Goal: Transaction & Acquisition: Download file/media

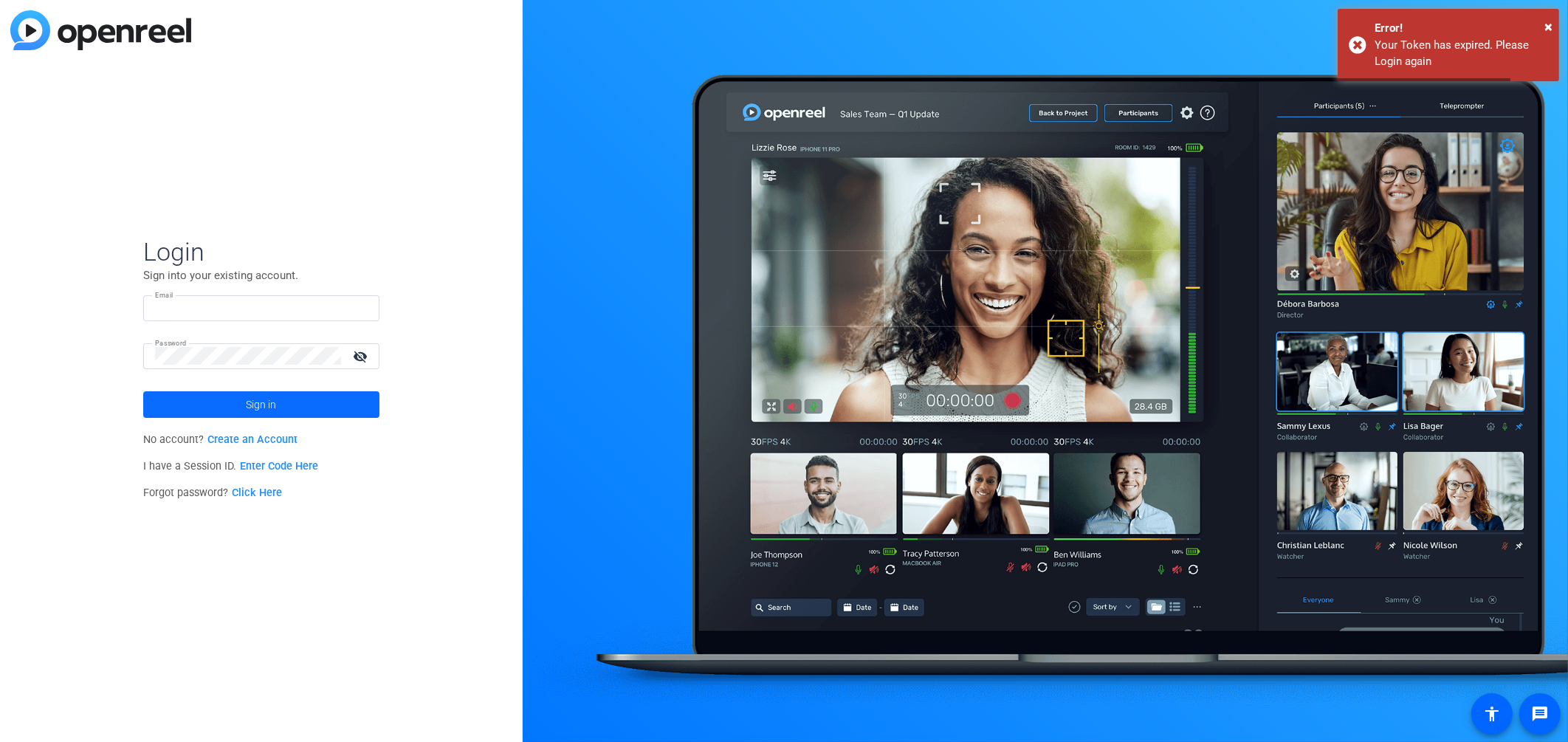
type input "[EMAIL_ADDRESS][DOMAIN_NAME]"
click at [264, 400] on span "Sign in" at bounding box center [261, 404] width 30 height 37
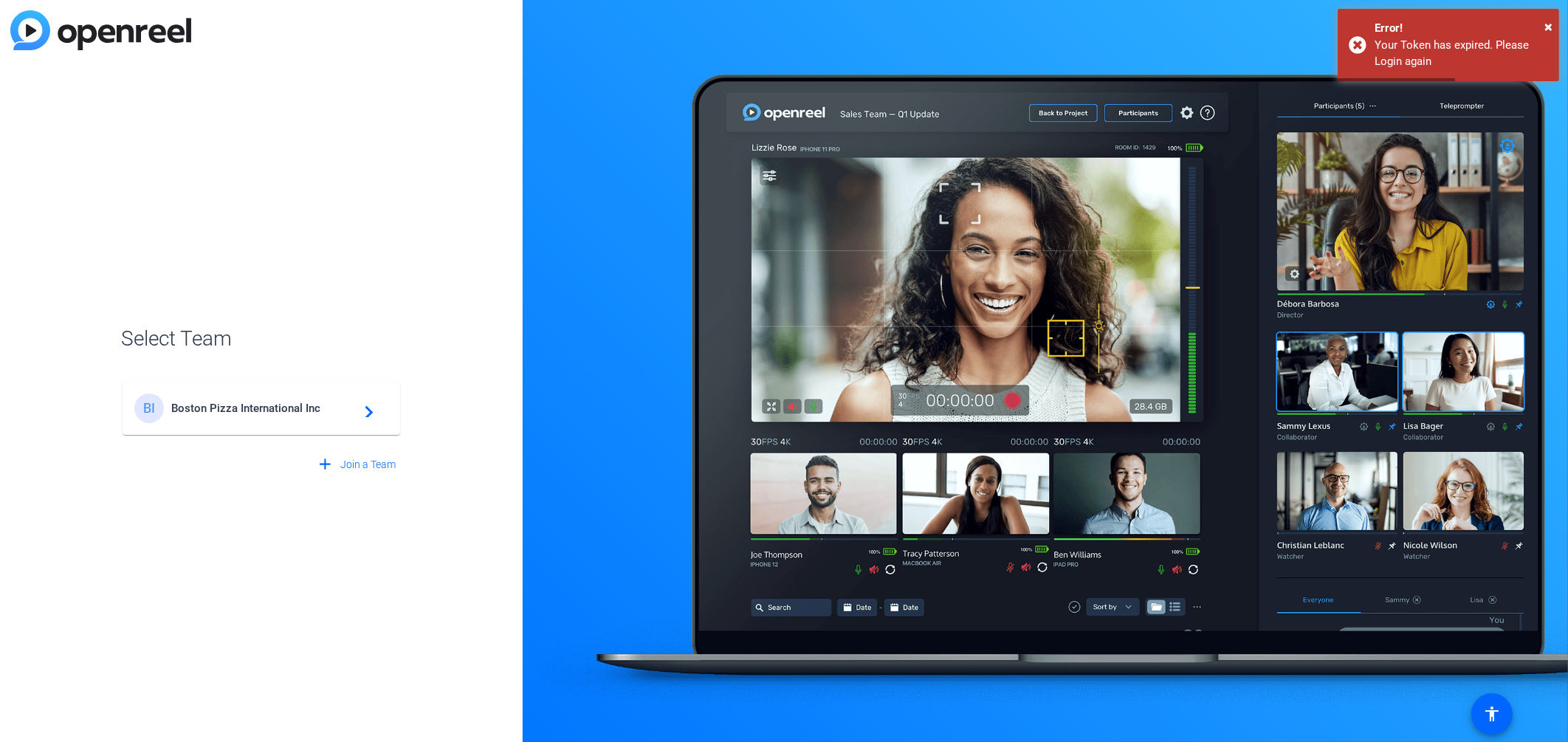
click at [266, 403] on span "Boston Pizza International Inc" at bounding box center [264, 408] width 184 height 14
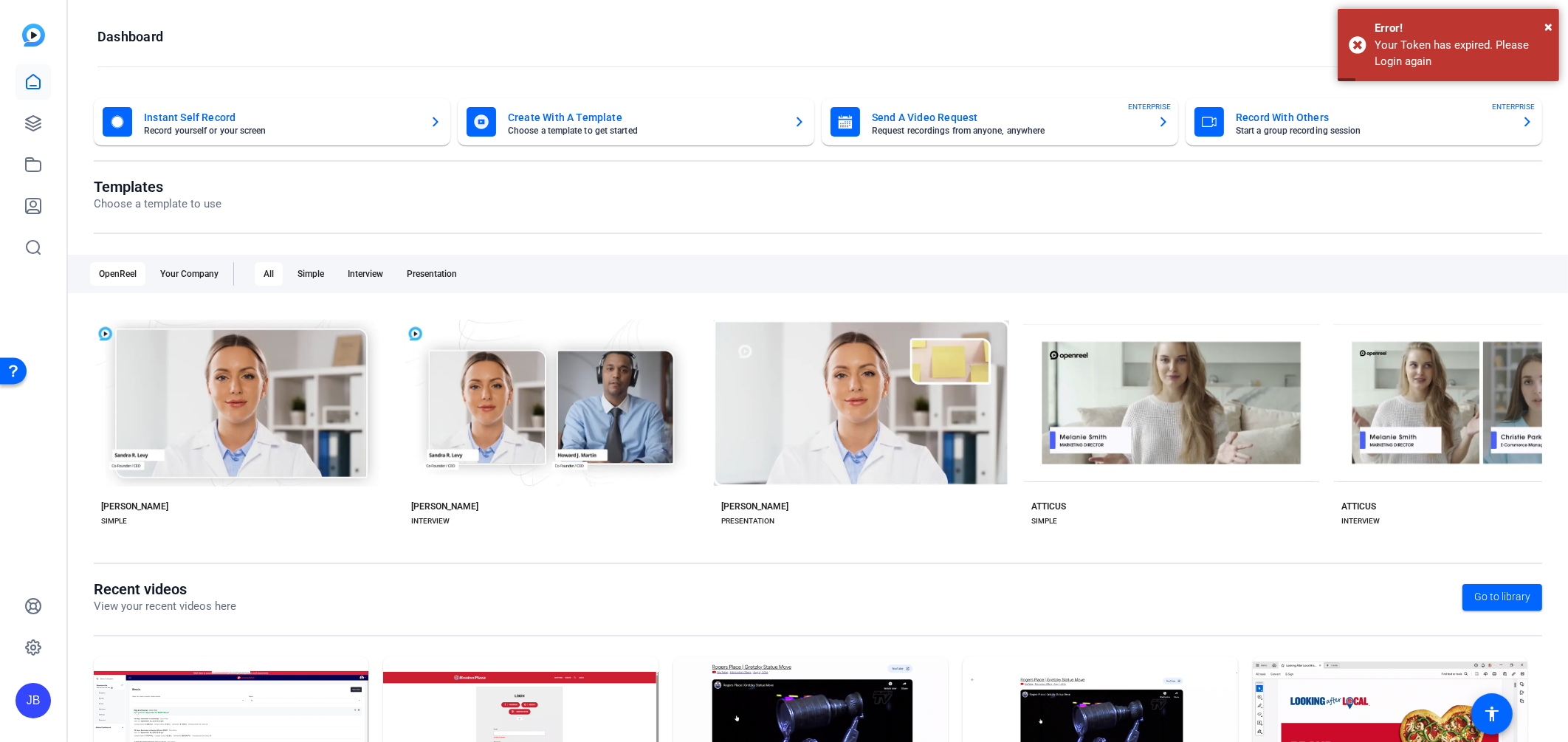
click at [210, 122] on mat-card-title "Instant Self Record" at bounding box center [280, 117] width 274 height 17
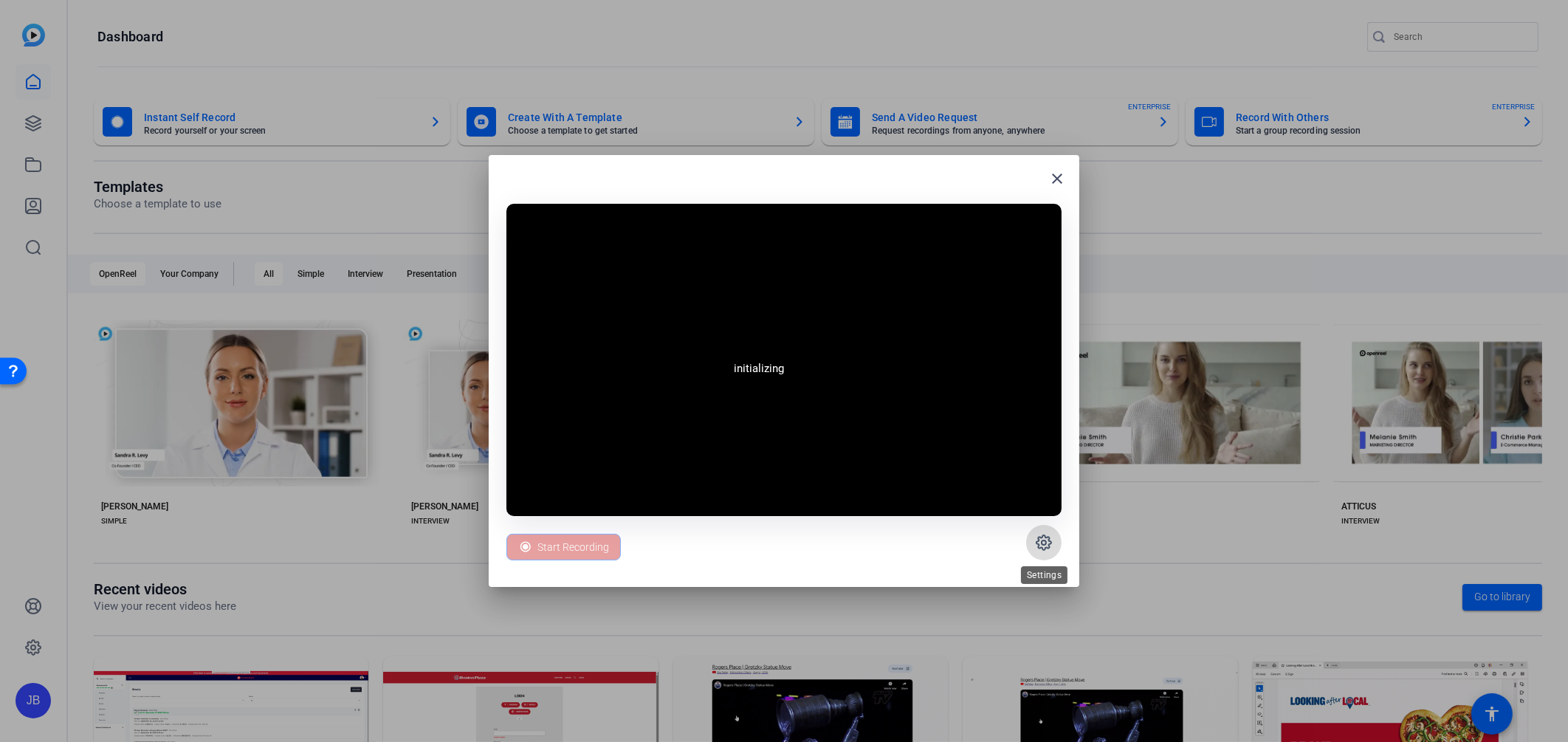
click at [1049, 541] on icon at bounding box center [1044, 542] width 17 height 17
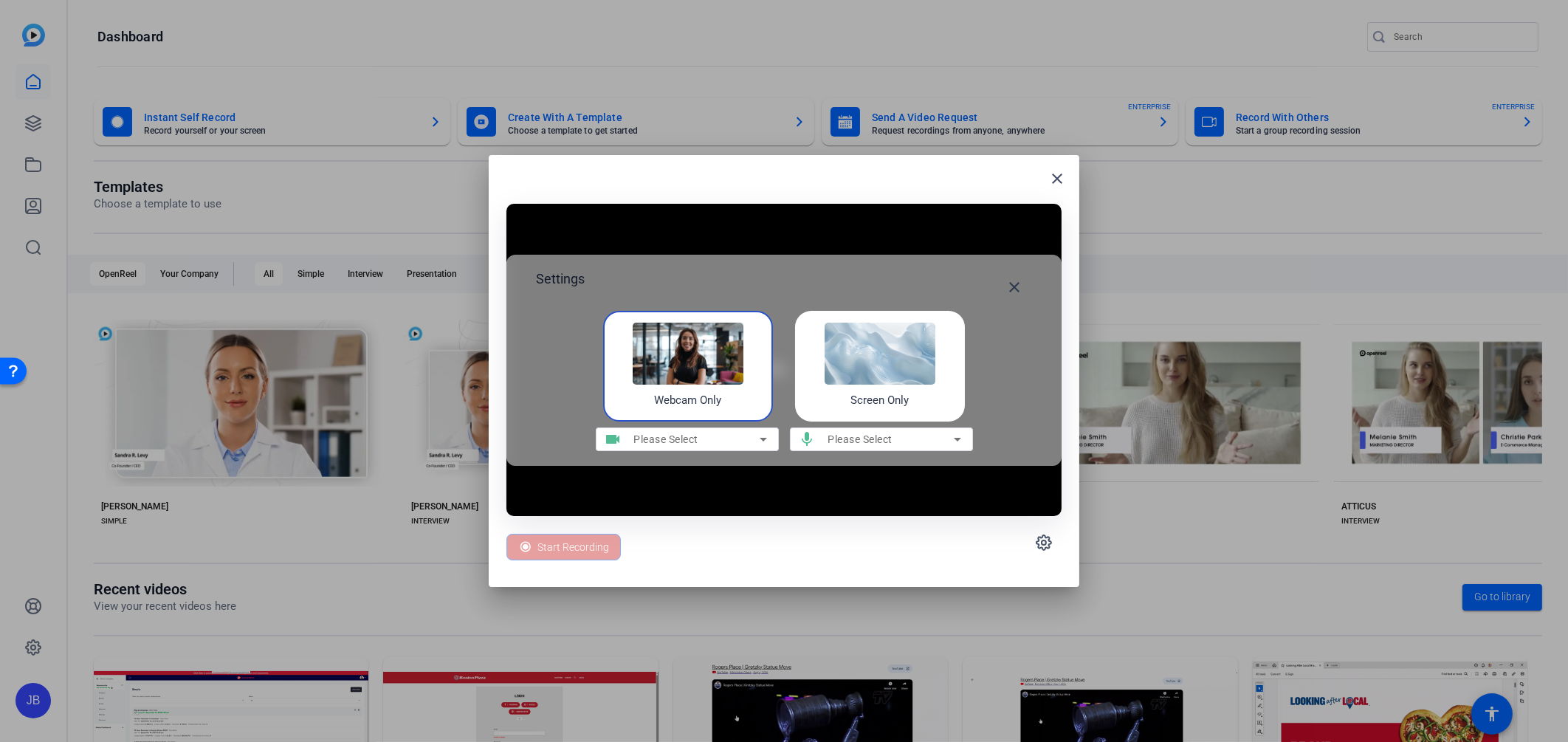
click at [867, 394] on h4 "Screen Only" at bounding box center [880, 401] width 58 height 17
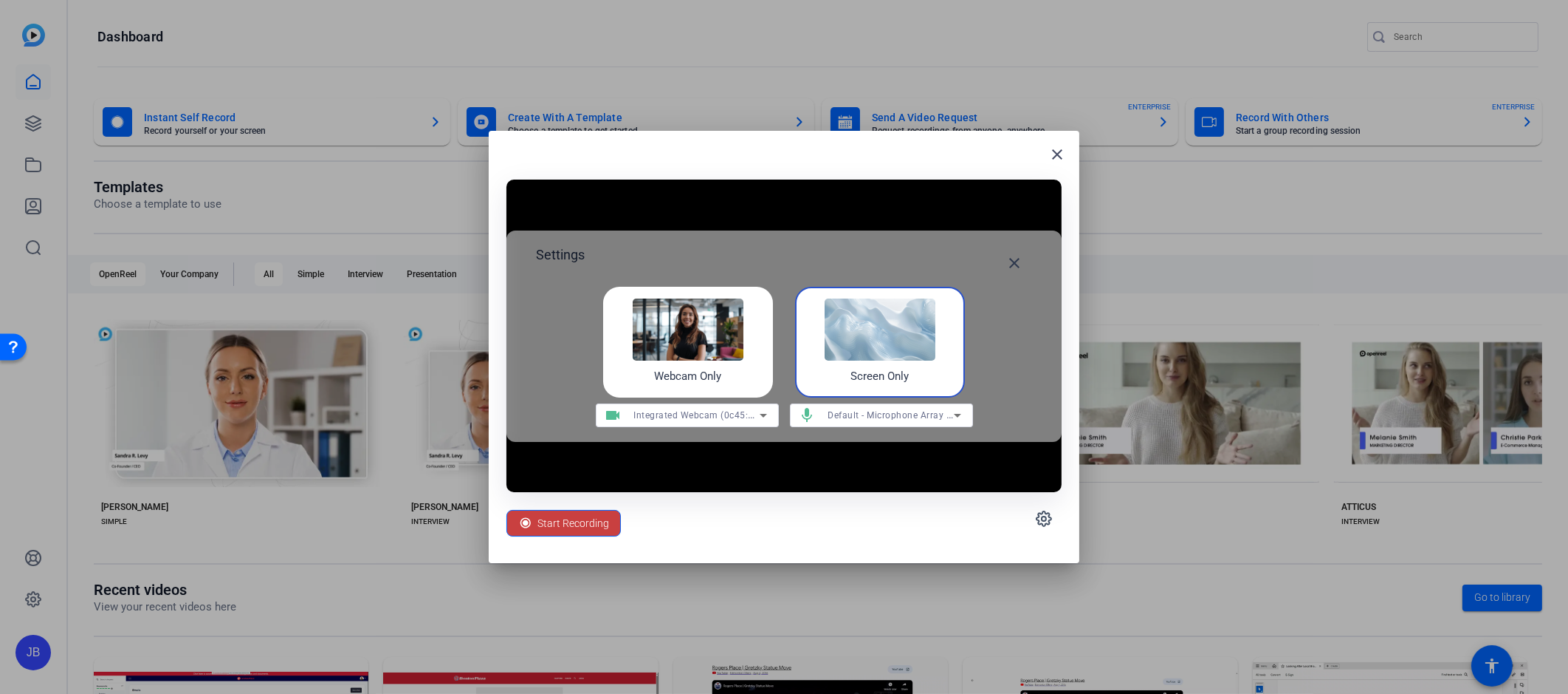
click at [533, 518] on div "Start Recording" at bounding box center [564, 522] width 91 height 28
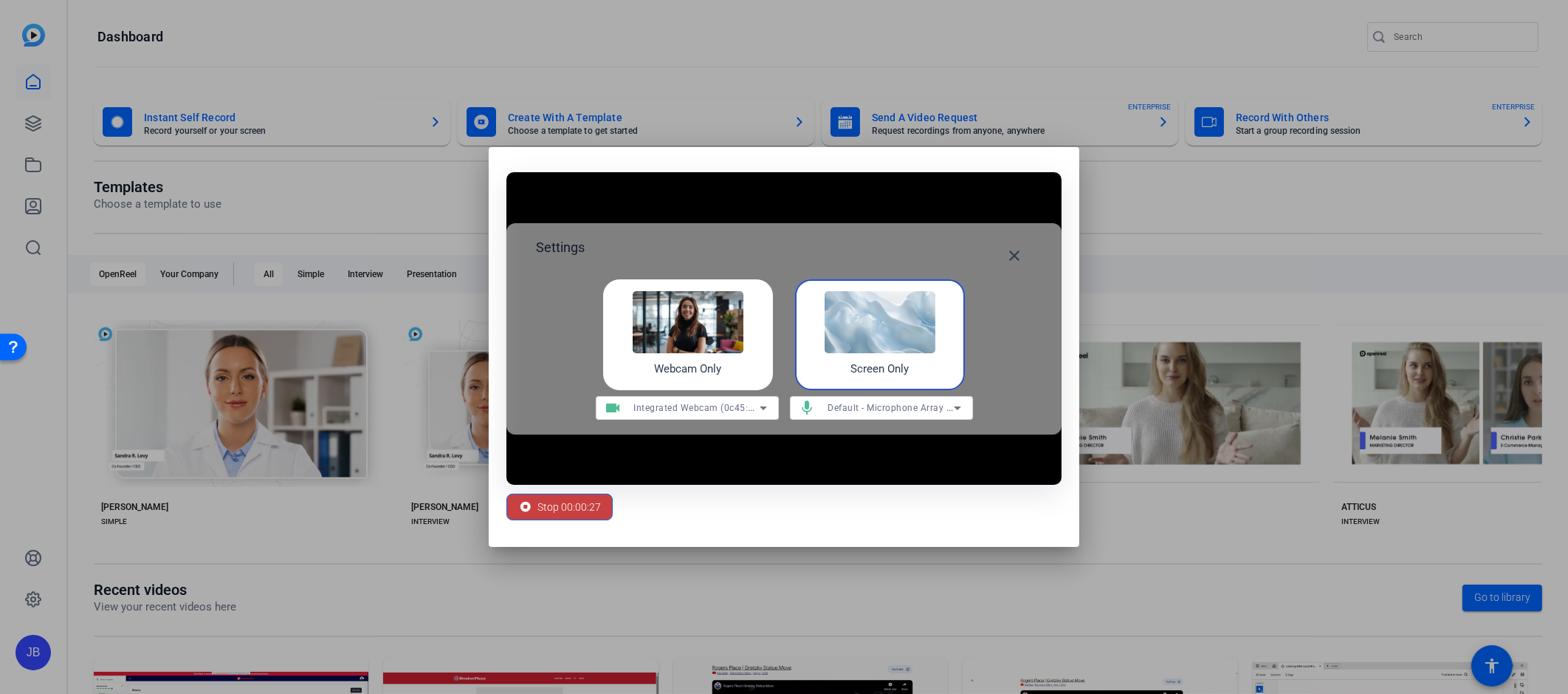
click at [578, 503] on span "Stop 00:00:27" at bounding box center [569, 507] width 63 height 28
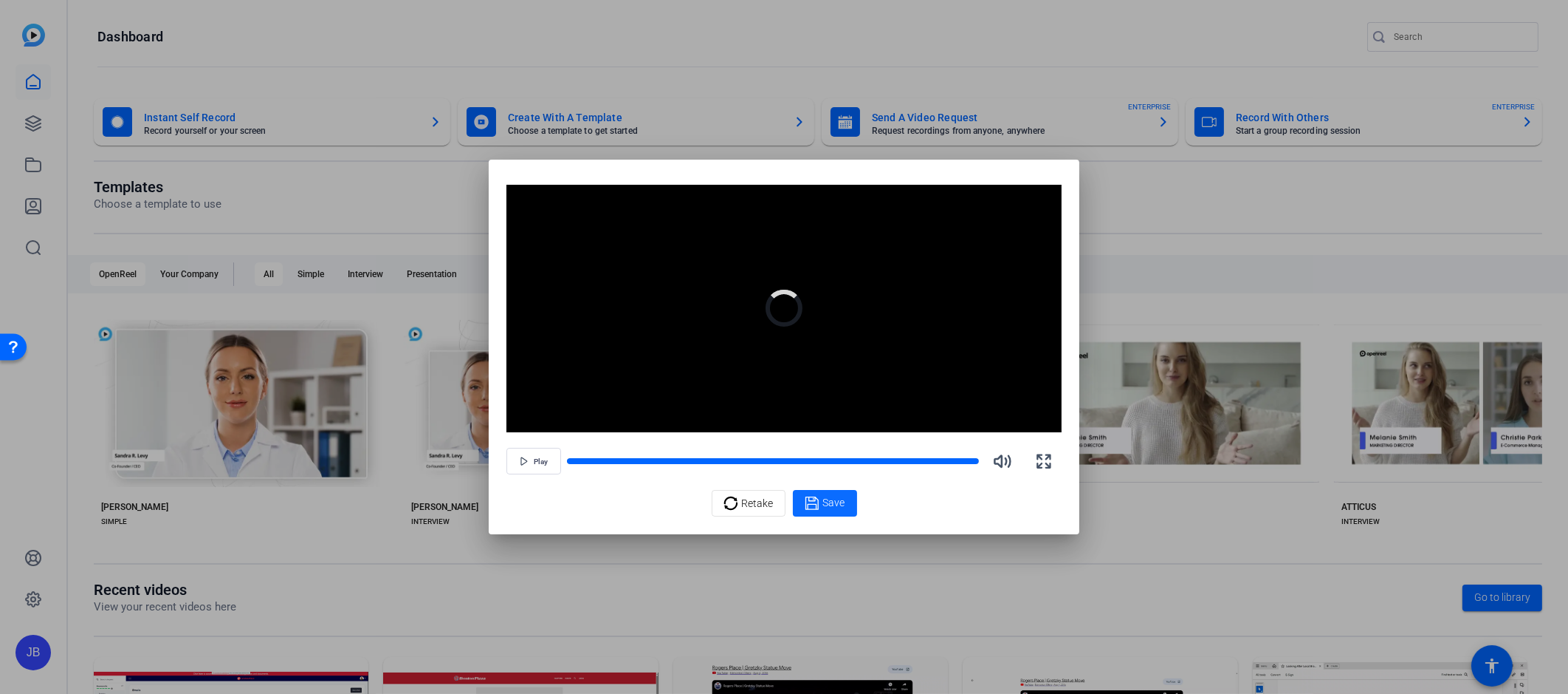
click at [826, 506] on span "Save" at bounding box center [834, 503] width 22 height 16
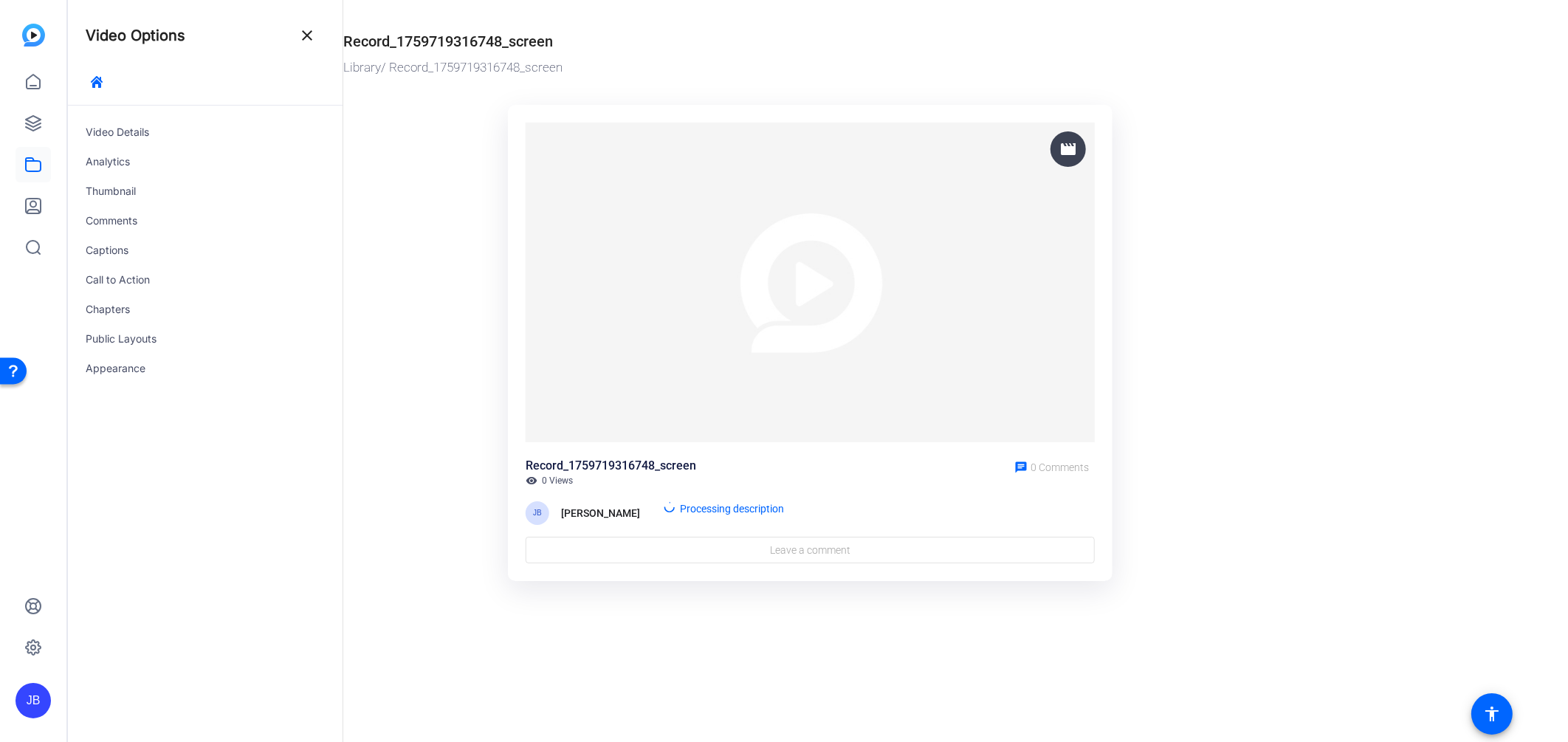
click at [465, 196] on ktd-grid "movie Record_1759719316748_screen visibility 0 Views chat 0 Comments [PERSON_NA…" at bounding box center [810, 343] width 934 height 495
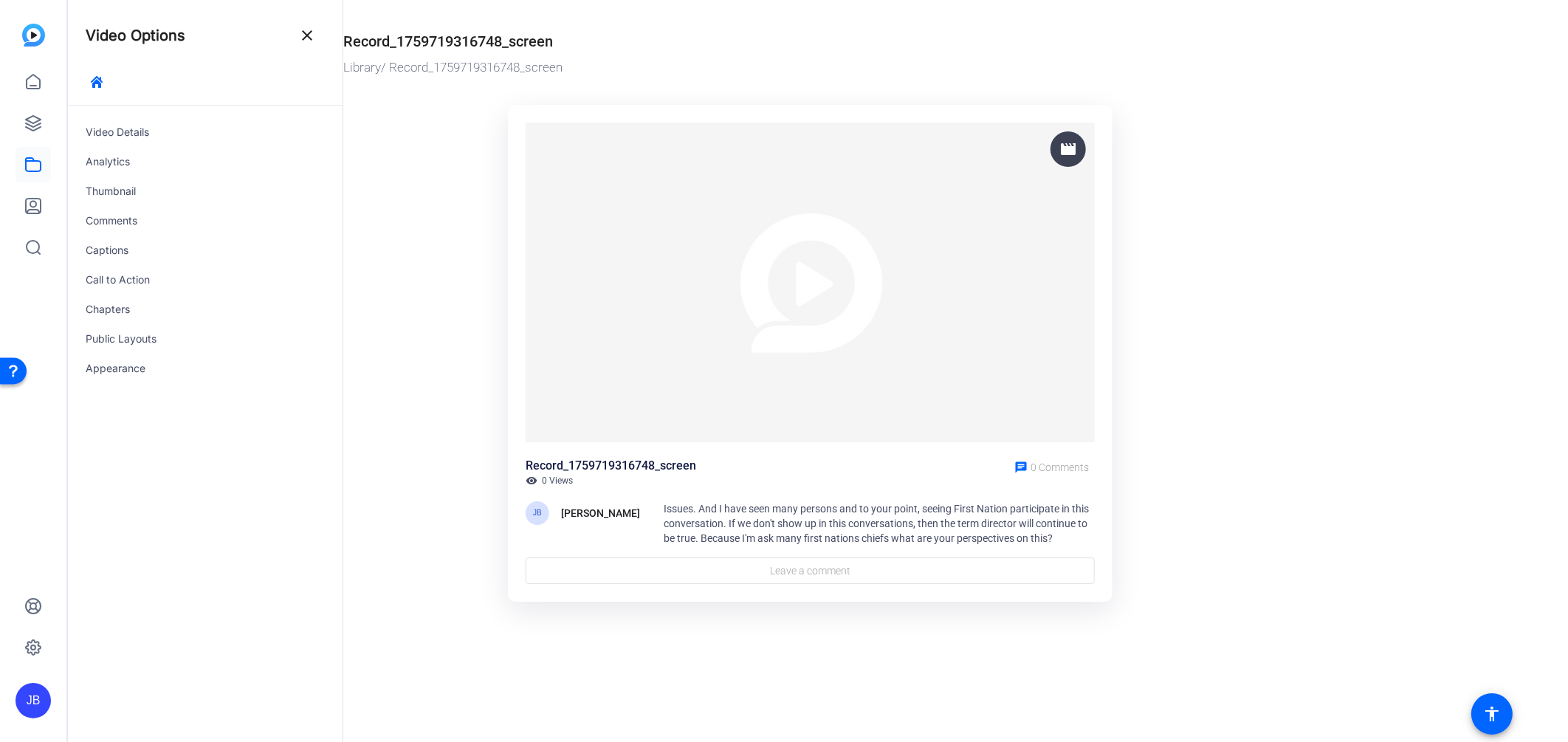
click at [802, 310] on img at bounding box center [810, 282] width 570 height 320
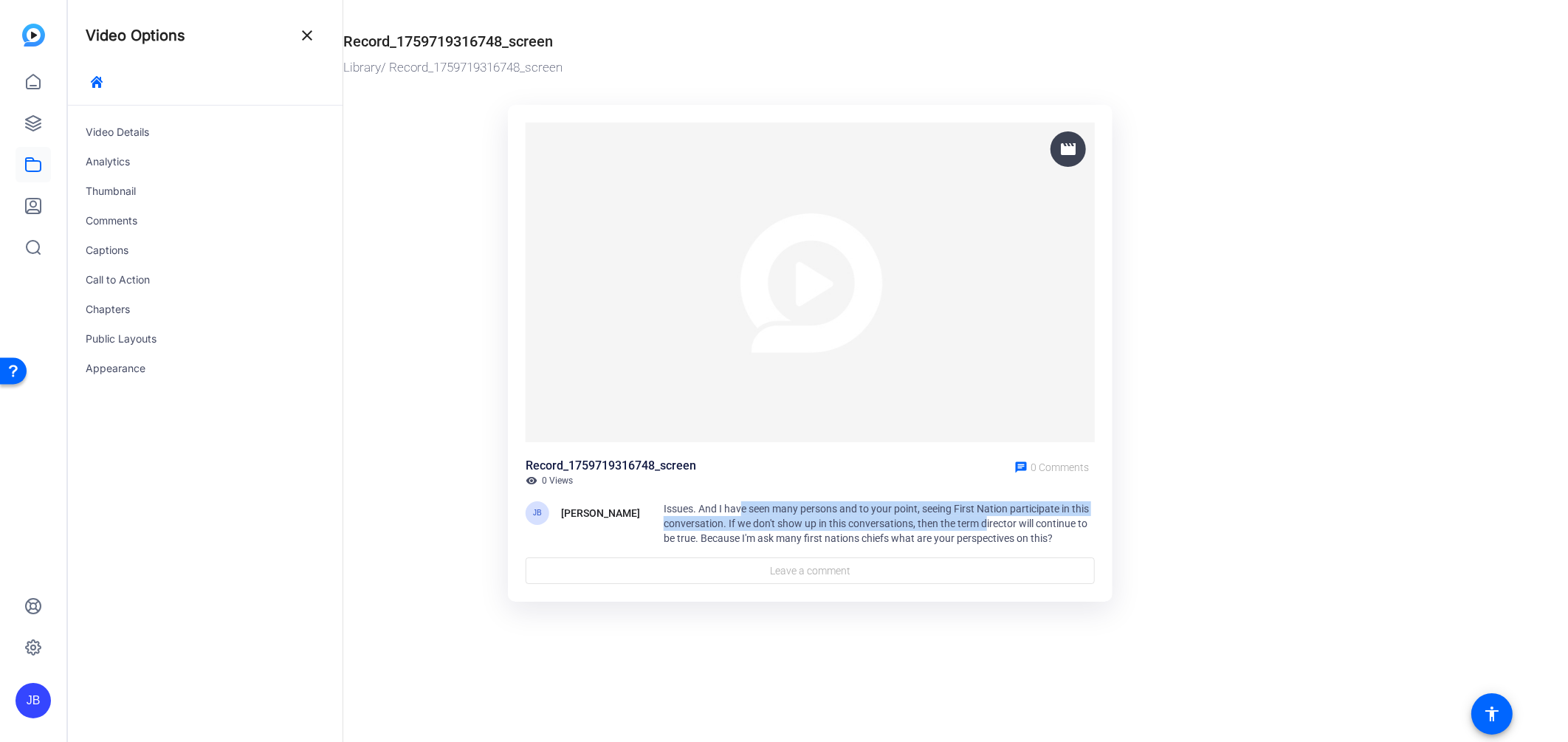
drag, startPoint x: 736, startPoint y: 505, endPoint x: 984, endPoint y: 524, distance: 248.7
click at [984, 524] on span "Issues. And I have seen many persons and to your point, seeing First Nation par…" at bounding box center [876, 523] width 425 height 42
drag, startPoint x: 716, startPoint y: 511, endPoint x: 934, endPoint y: 532, distance: 219.0
click at [934, 532] on div "Issues. And I have seen many persons and to your point, seeing First Nation par…" at bounding box center [879, 524] width 431 height 45
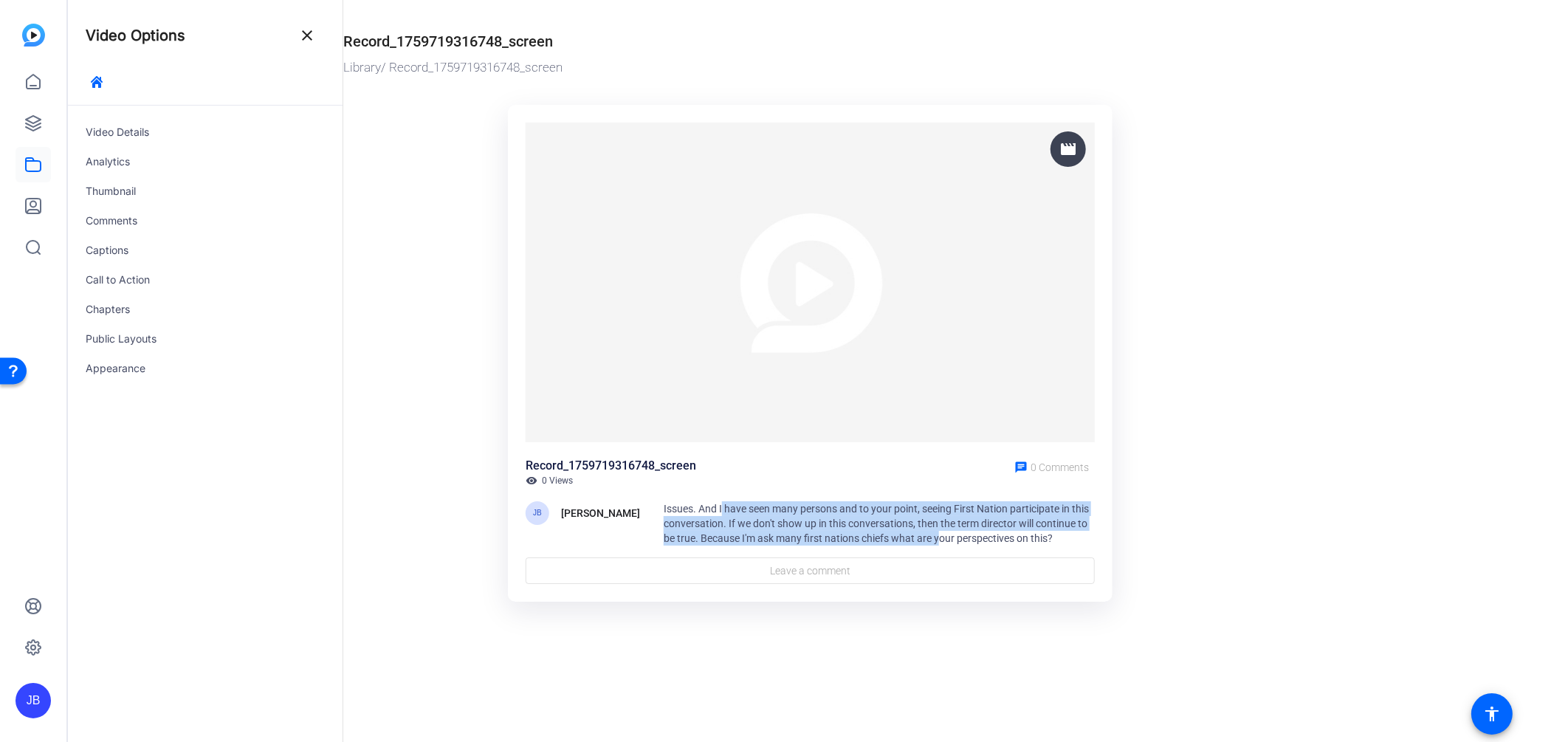
click at [937, 532] on div "Issues. And I have seen many persons and to your point, seeing First Nation par…" at bounding box center [879, 524] width 431 height 45
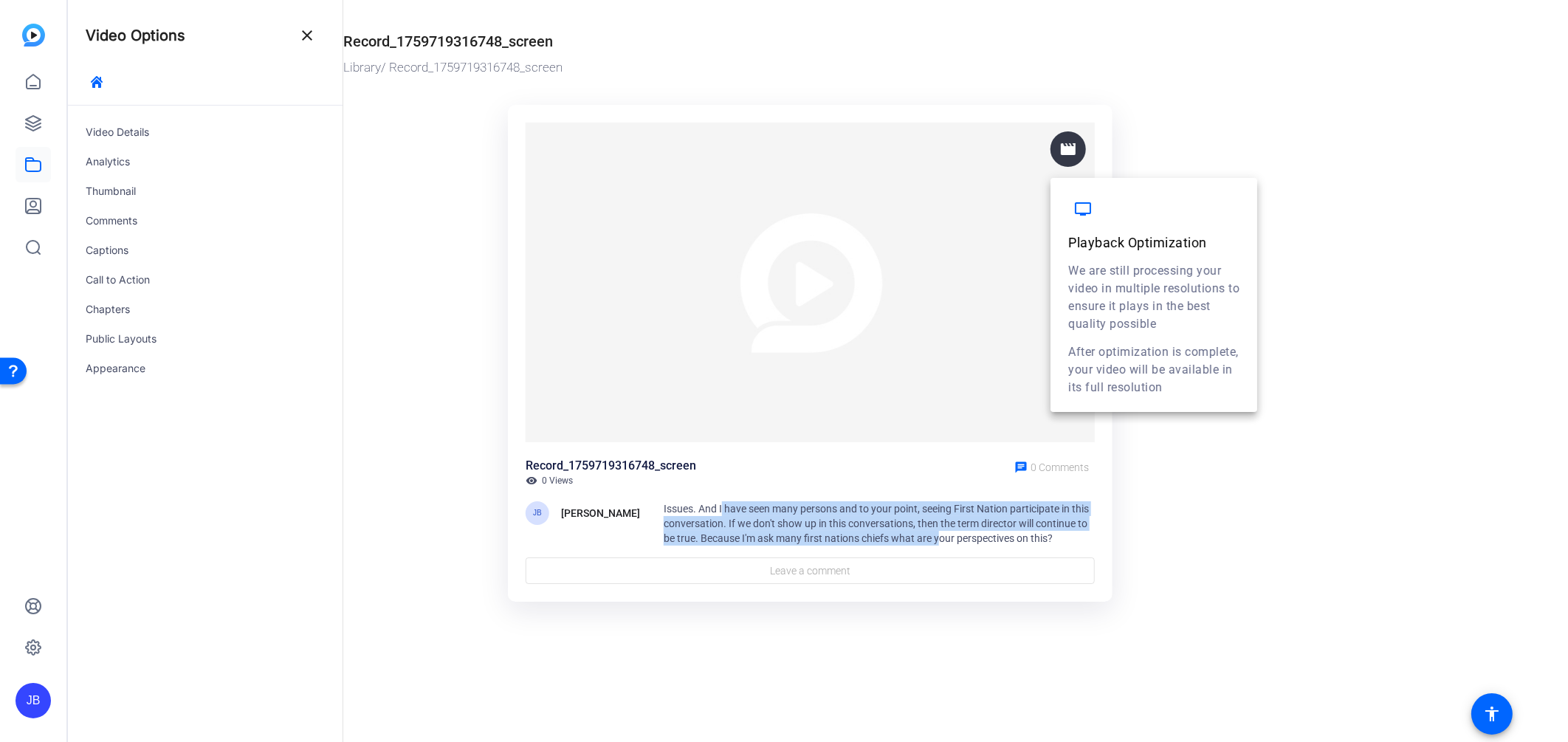
click at [1077, 149] on mat-icon "movie" at bounding box center [1068, 149] width 17 height 17
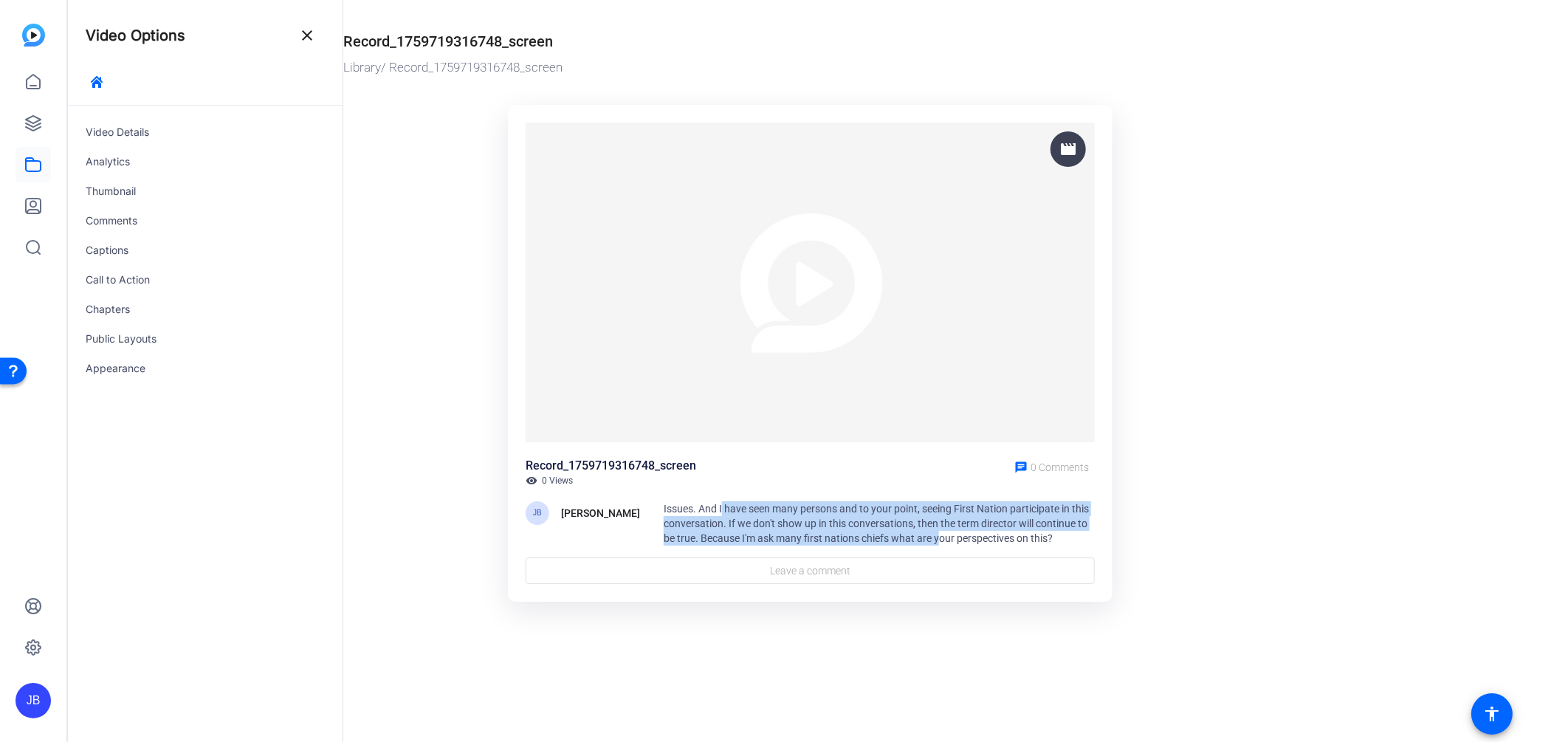
click at [33, 43] on img at bounding box center [34, 35] width 23 height 23
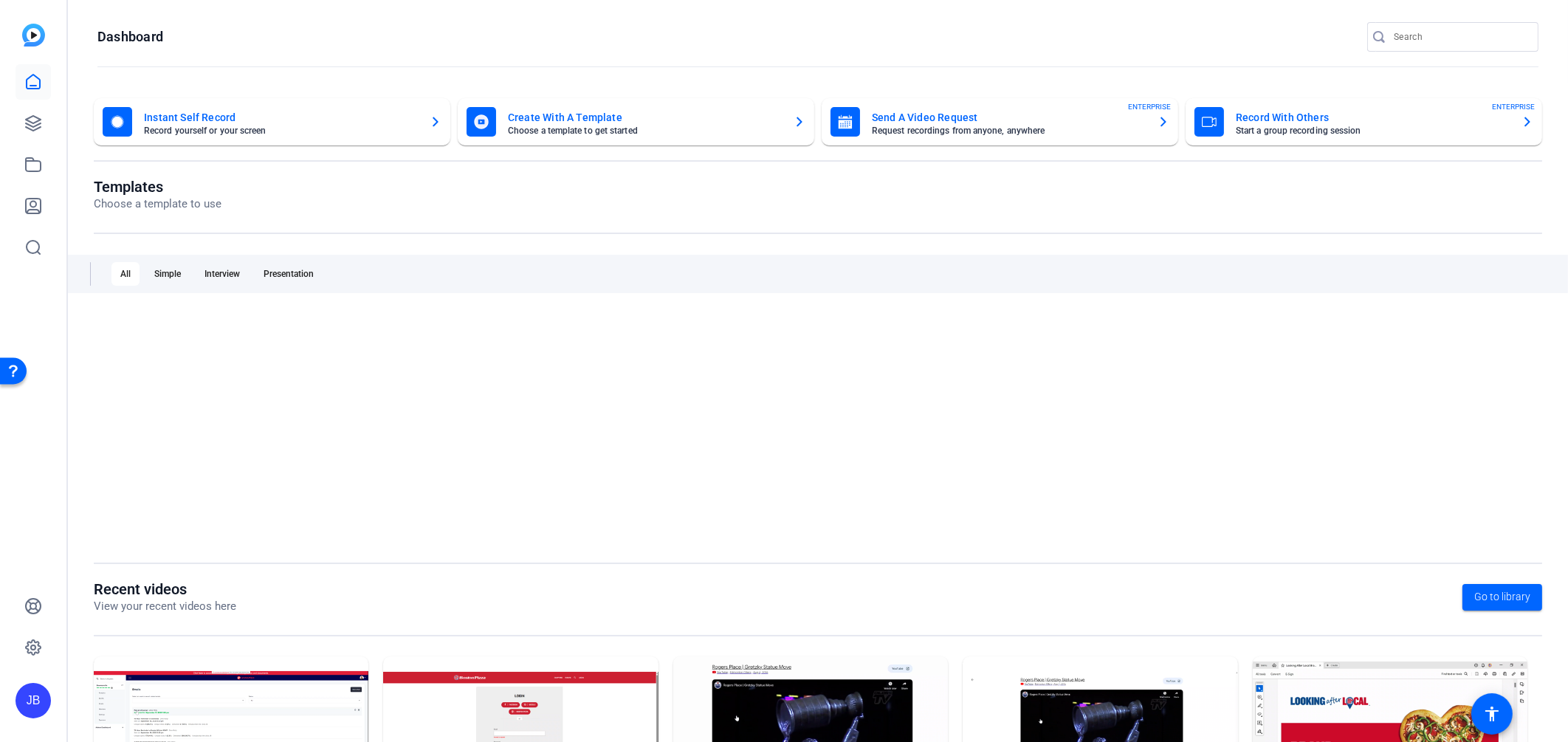
click at [207, 118] on mat-card-title "Instant Self Record" at bounding box center [280, 117] width 274 height 17
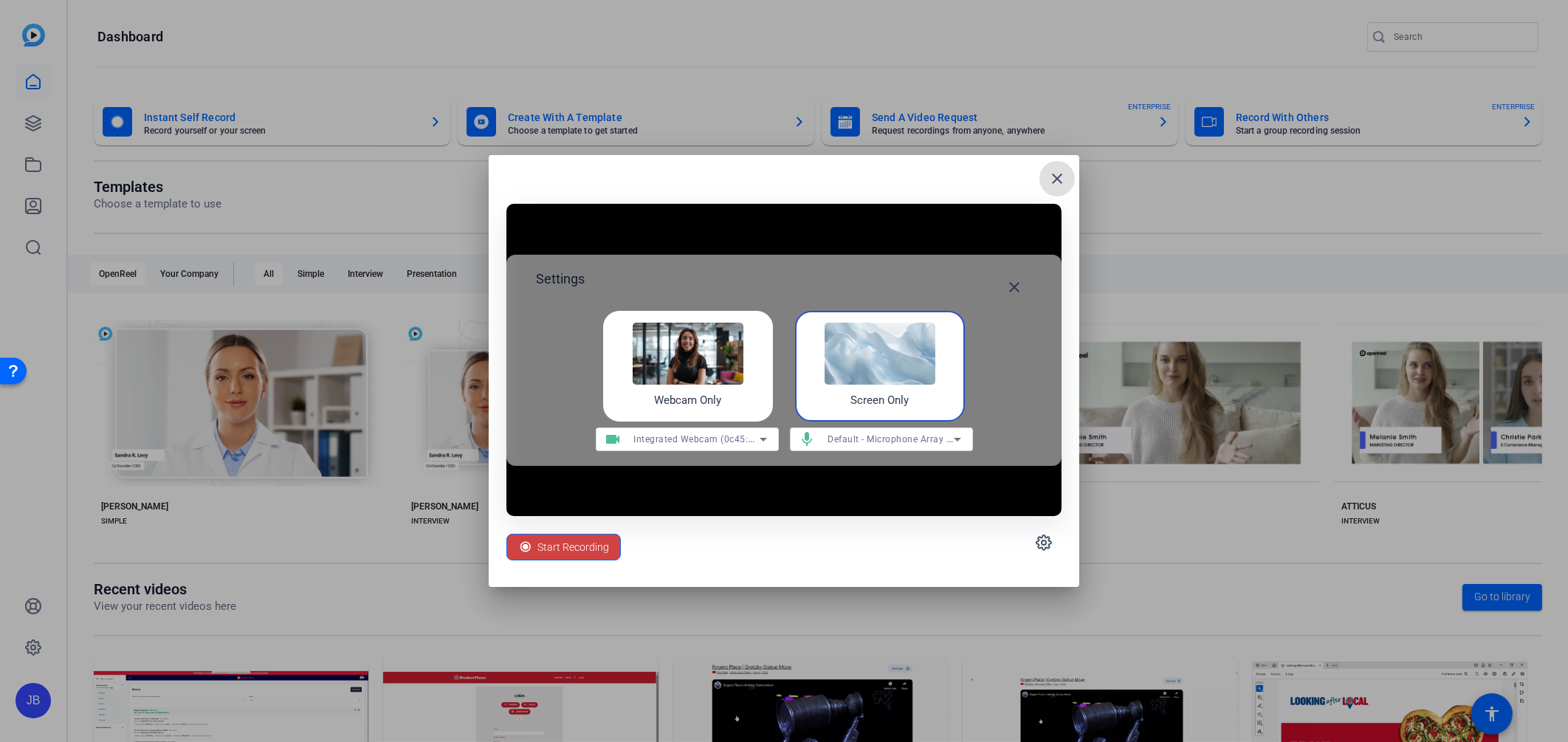
click at [863, 384] on img at bounding box center [880, 354] width 111 height 62
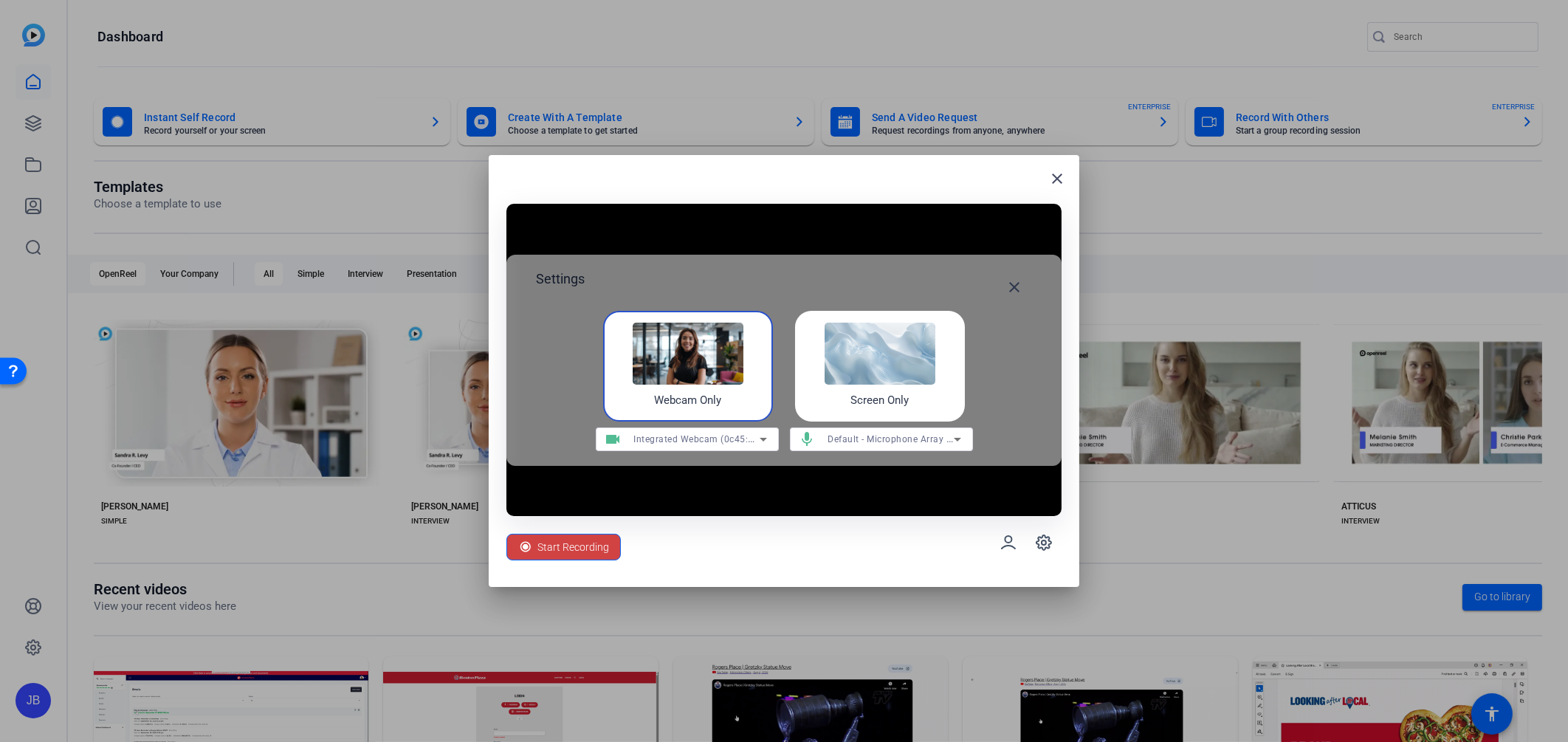
click at [851, 370] on img at bounding box center [880, 354] width 111 height 62
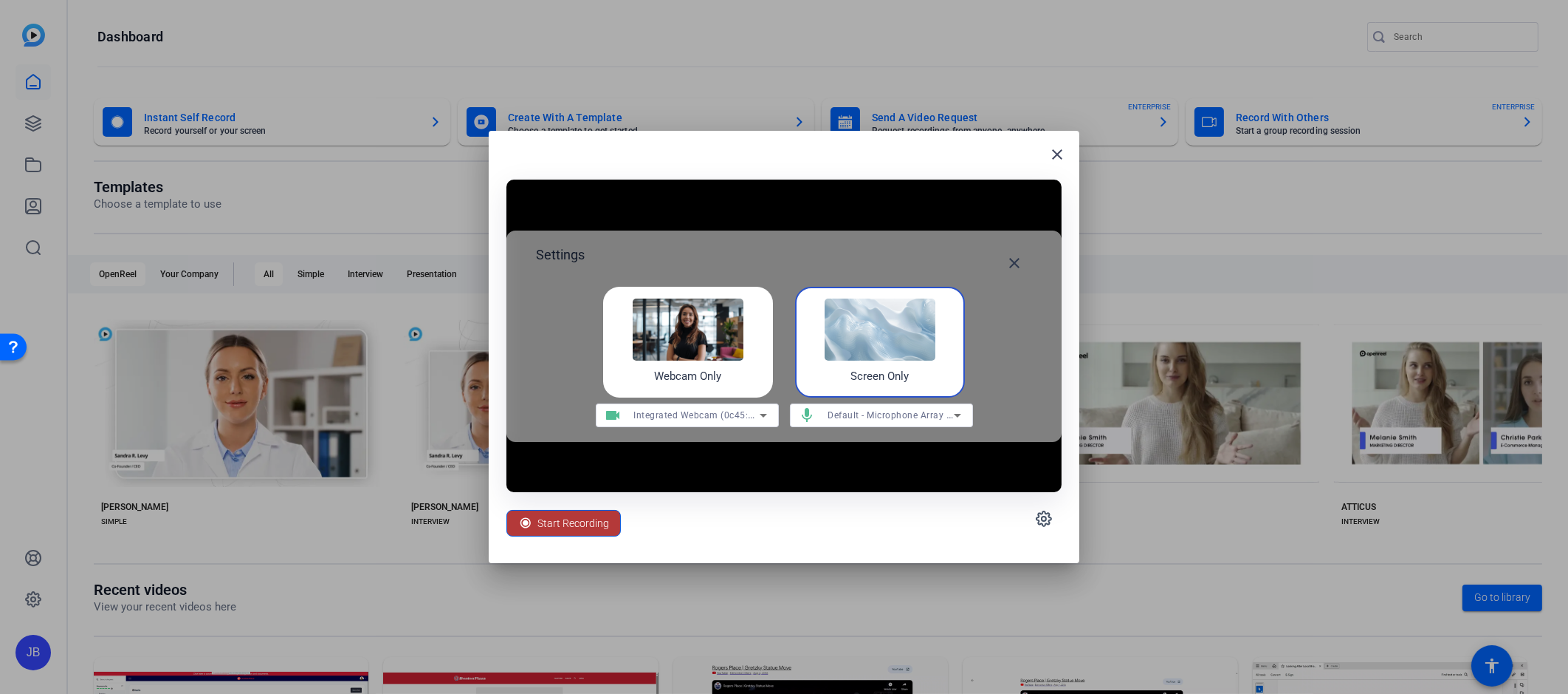
click at [573, 524] on span "Start Recording" at bounding box center [573, 522] width 72 height 28
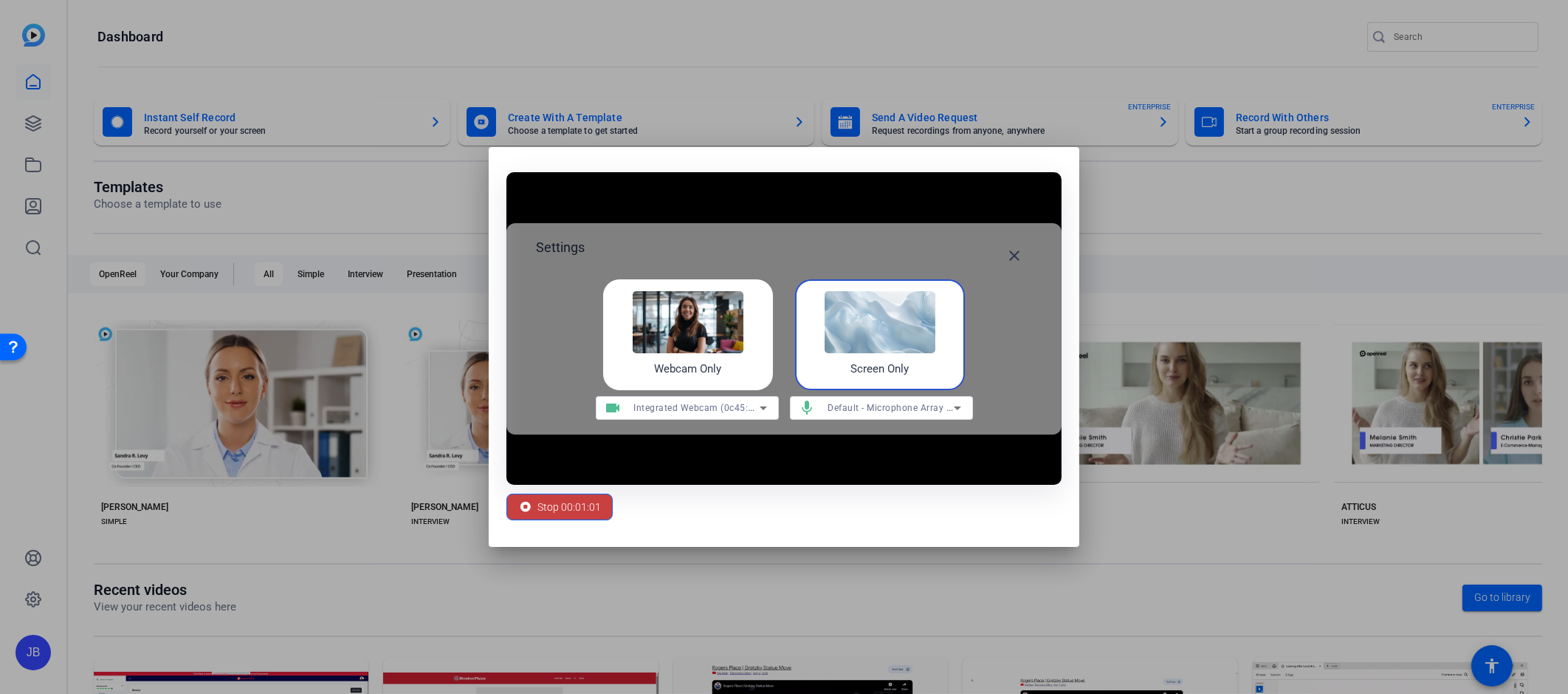
click at [585, 517] on span "Stop 00:01:01" at bounding box center [569, 507] width 63 height 28
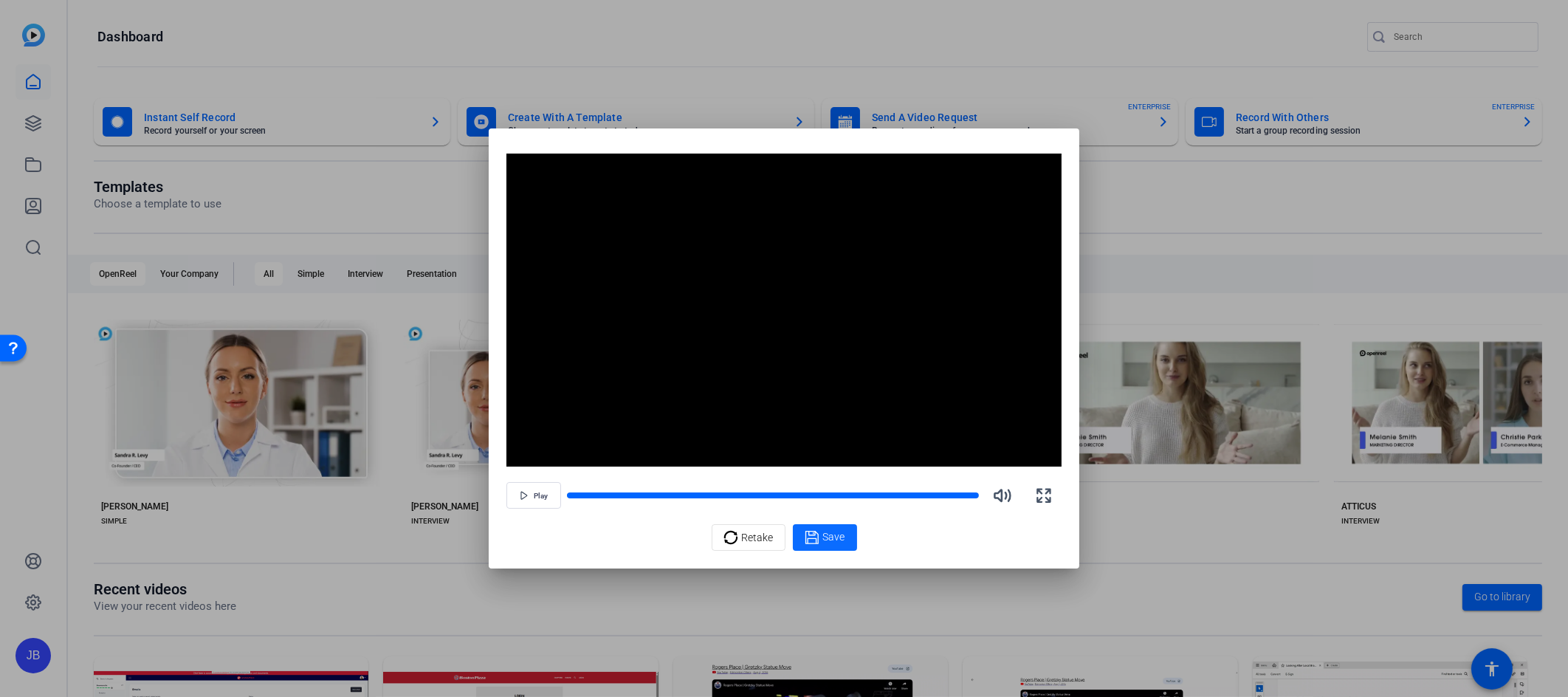
click at [834, 543] on span "Save" at bounding box center [834, 538] width 22 height 16
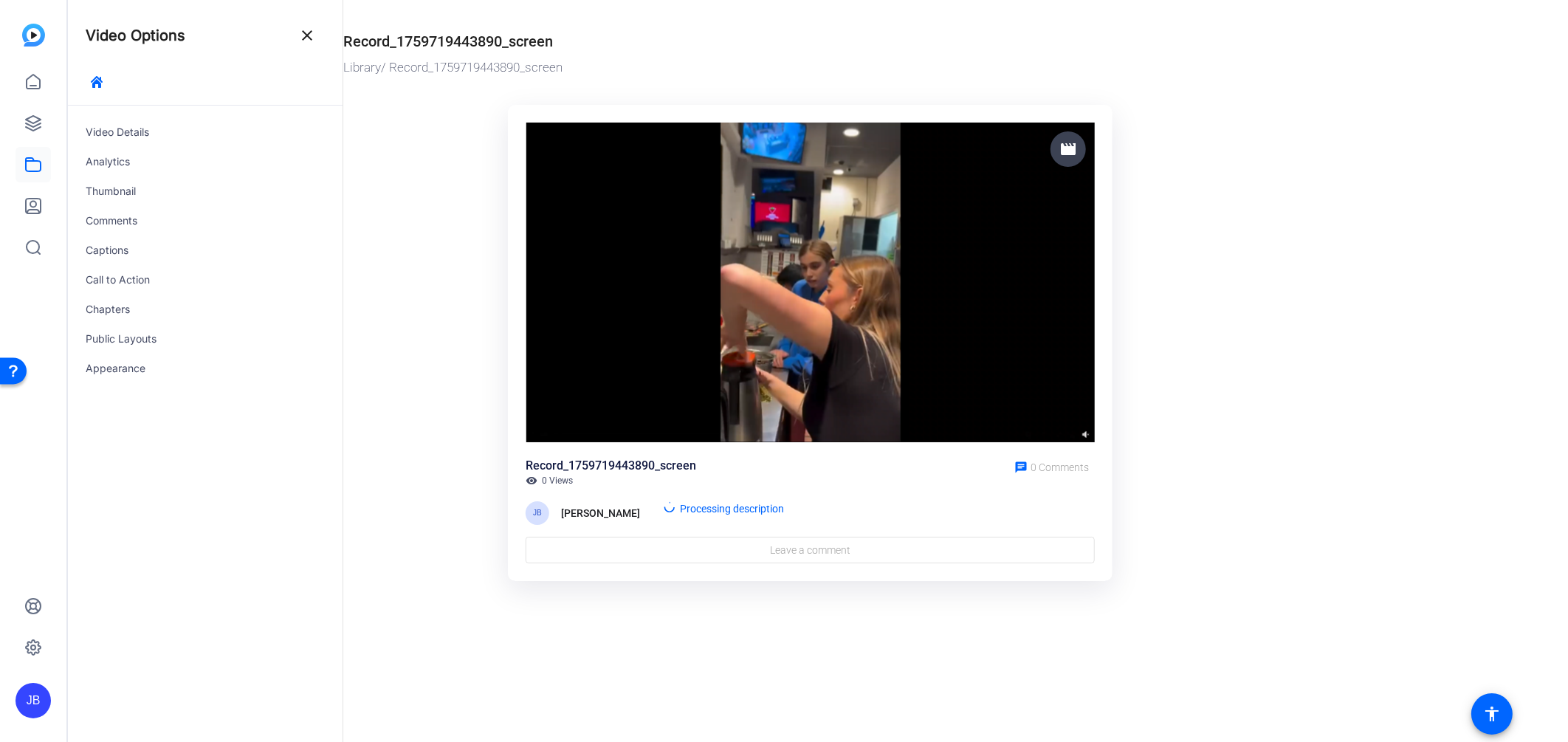
click at [51, 76] on div "JB" at bounding box center [33, 371] width 66 height 742
drag, startPoint x: 37, startPoint y: 82, endPoint x: 47, endPoint y: 92, distance: 14.1
click at [37, 82] on icon at bounding box center [33, 81] width 17 height 17
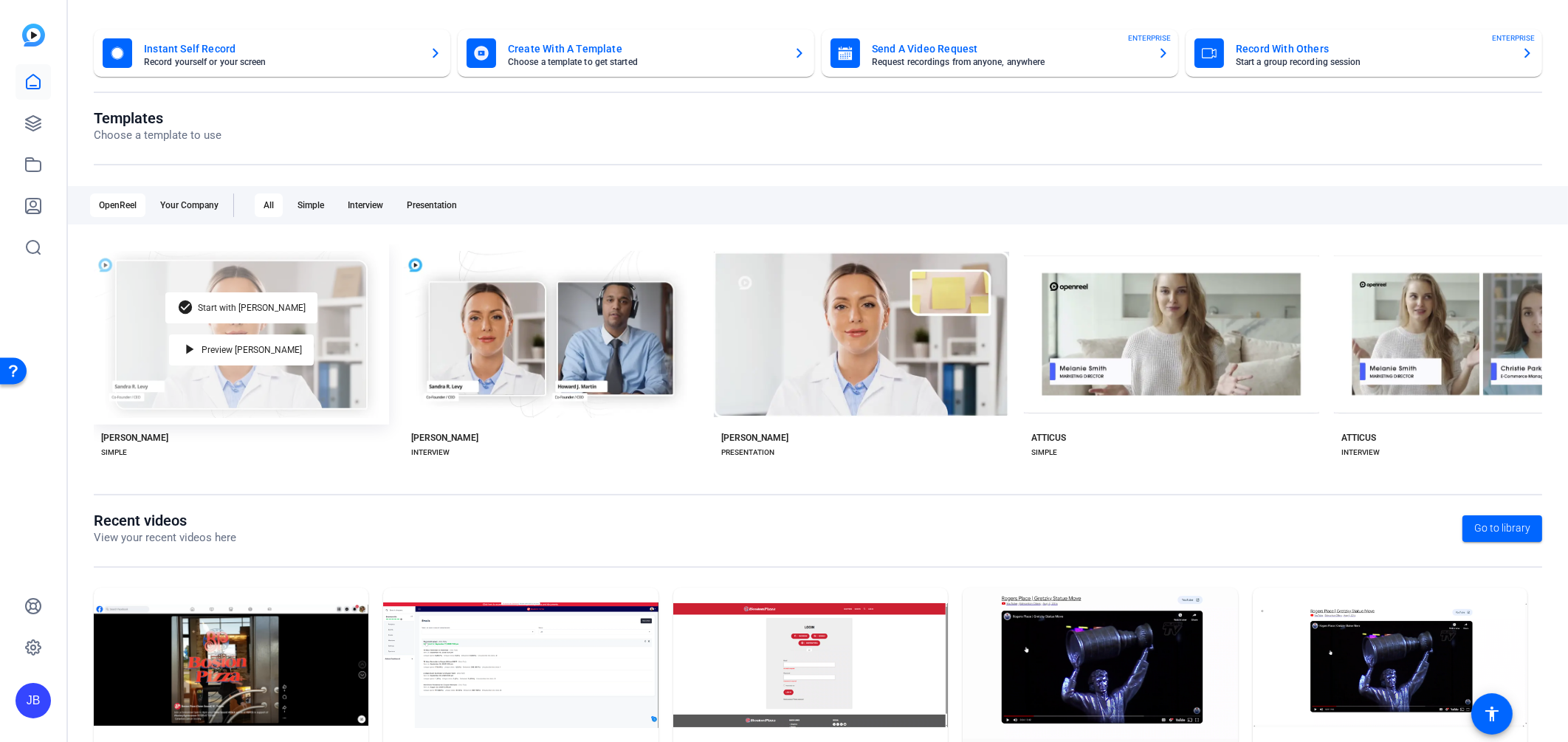
scroll to position [146, 0]
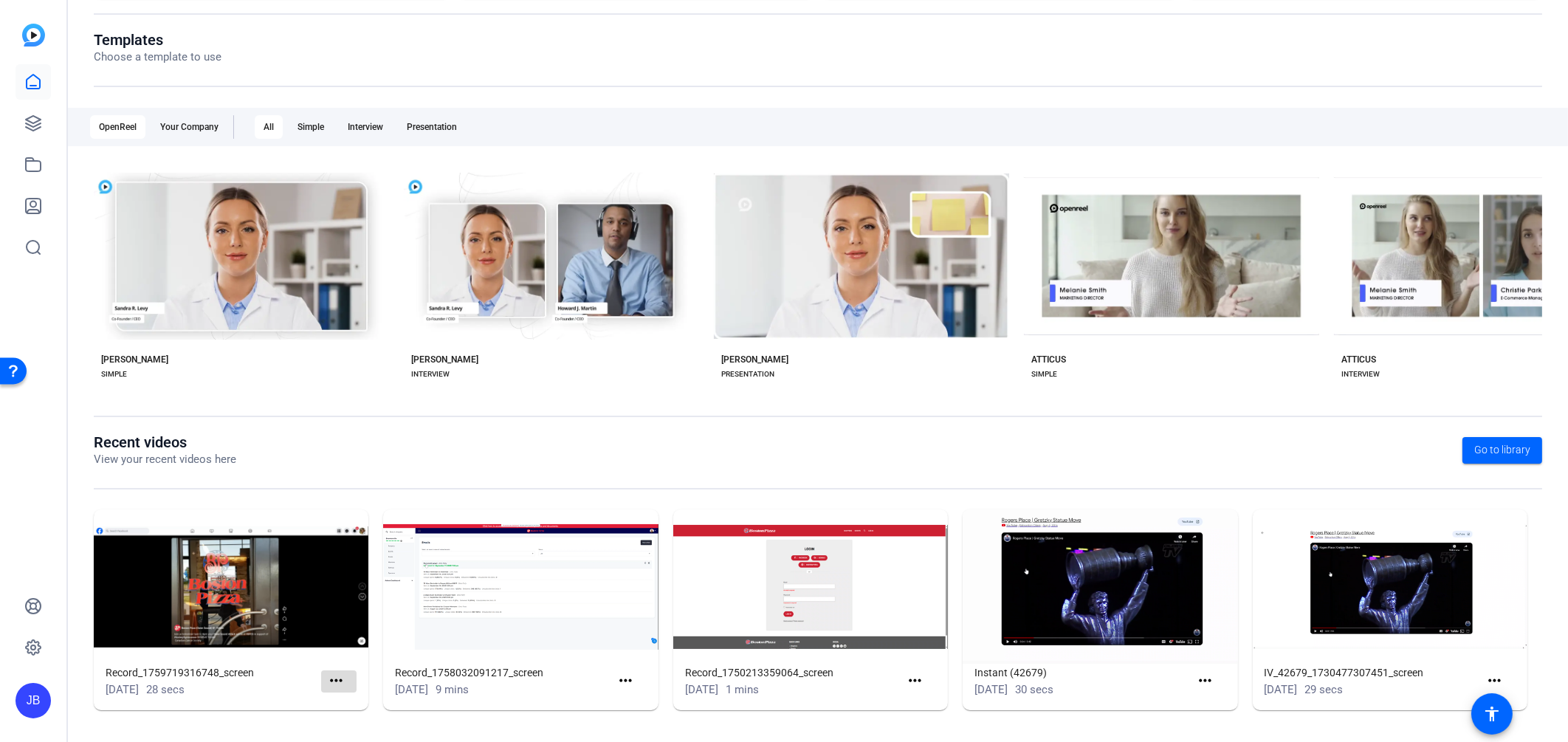
click at [329, 680] on mat-icon "more_horiz" at bounding box center [336, 681] width 18 height 18
click at [347, 703] on span "View" at bounding box center [366, 702] width 59 height 17
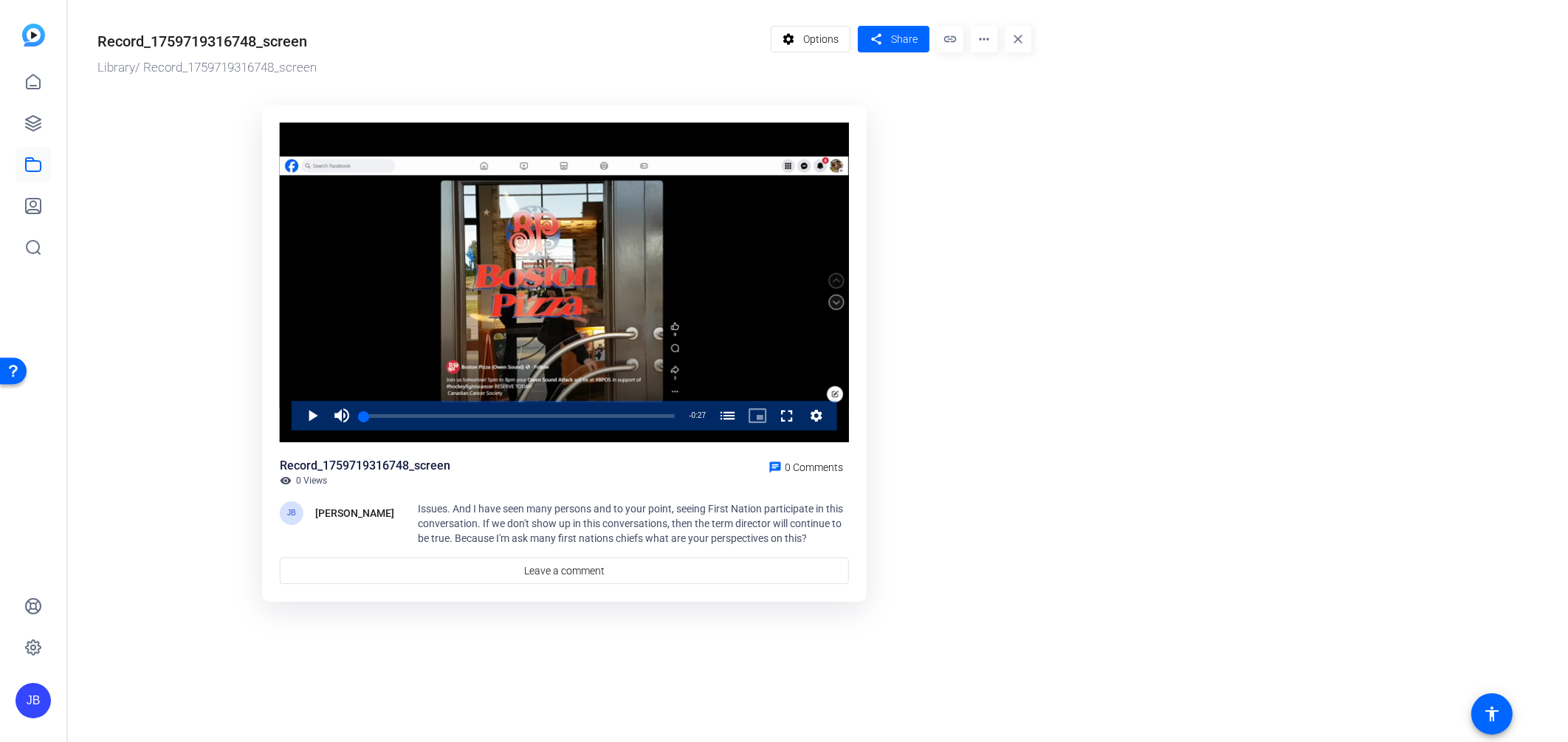
click at [984, 46] on mat-icon "more_horiz" at bounding box center [984, 39] width 26 height 26
click at [1008, 96] on span "Download" at bounding box center [1015, 102] width 65 height 17
click at [48, 74] on link at bounding box center [33, 81] width 36 height 36
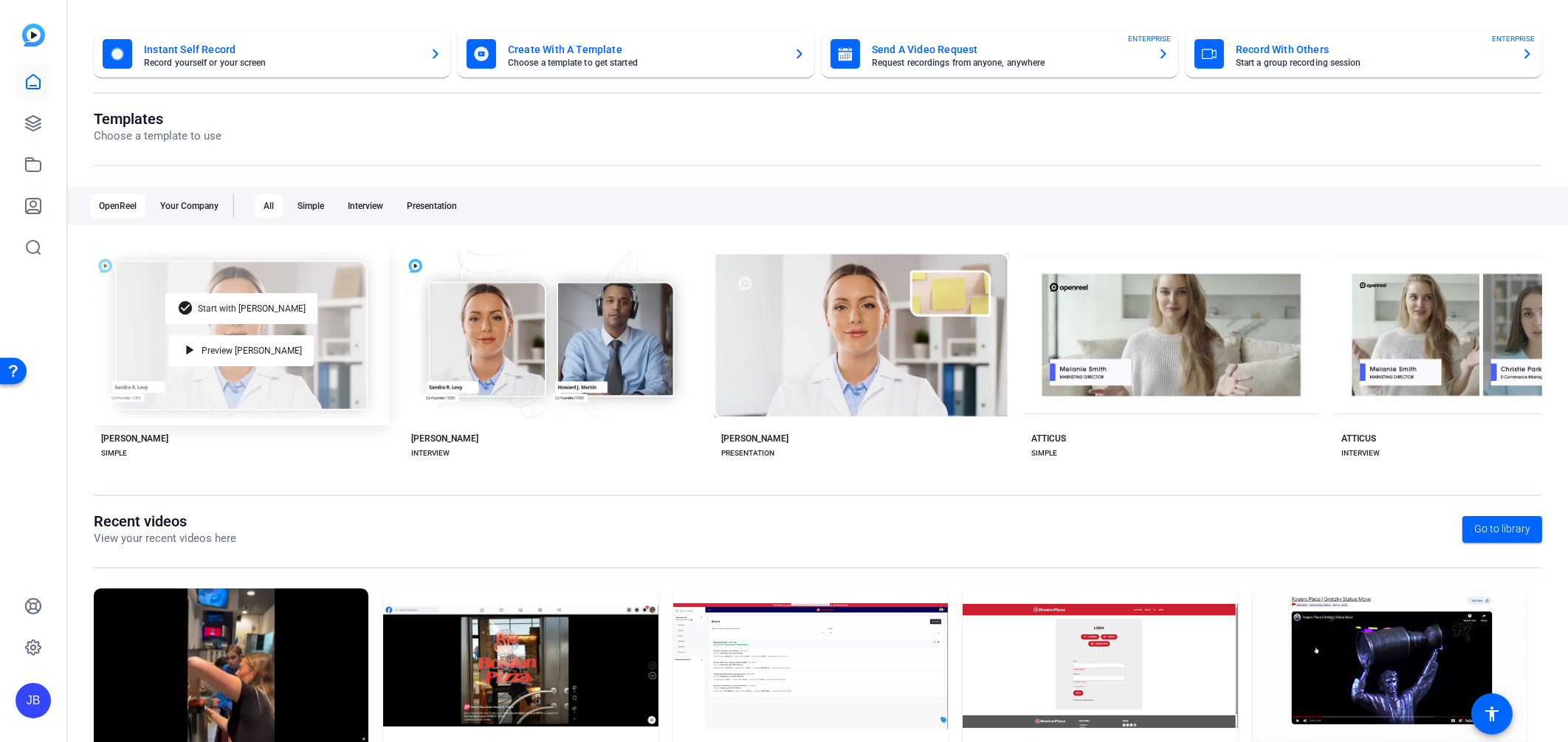
scroll to position [146, 0]
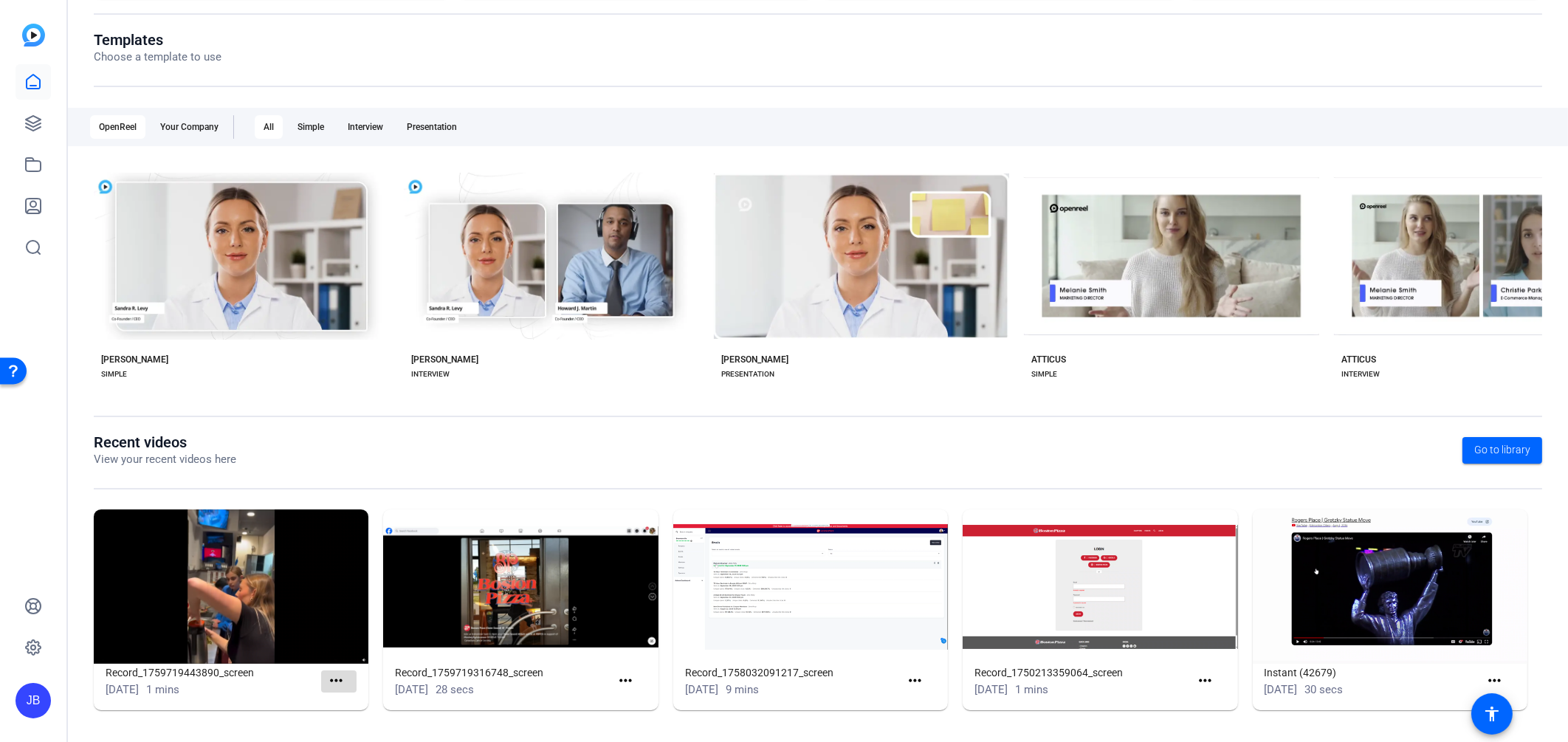
click at [340, 678] on mat-icon "more_horiz" at bounding box center [336, 681] width 18 height 18
click at [354, 699] on span "View" at bounding box center [366, 702] width 59 height 17
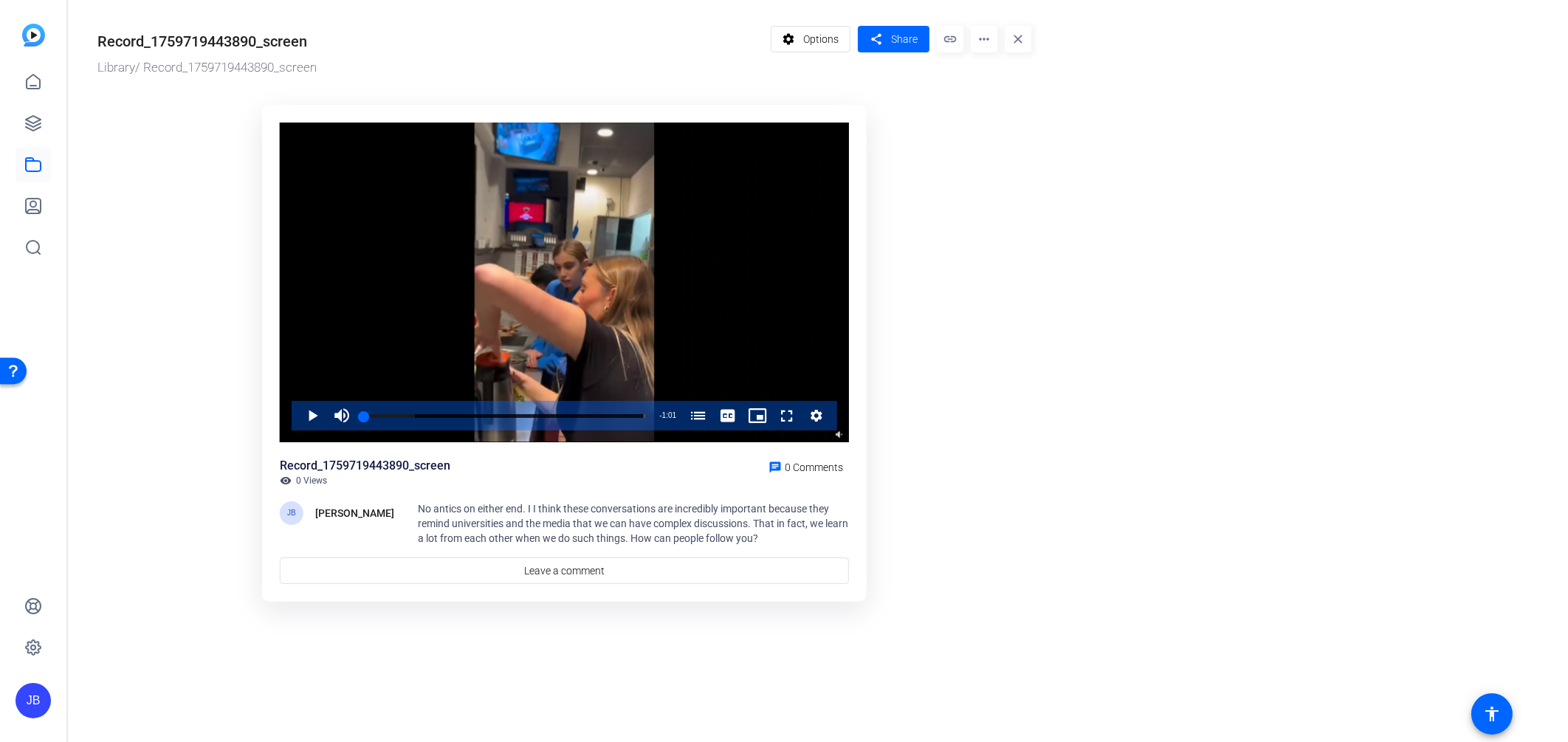
click at [986, 48] on mat-icon "more_horiz" at bounding box center [984, 39] width 26 height 26
click at [1025, 106] on span "Download" at bounding box center [1015, 102] width 65 height 17
click at [982, 37] on mat-icon "more_horiz" at bounding box center [984, 39] width 26 height 26
